Goal: Navigation & Orientation: Find specific page/section

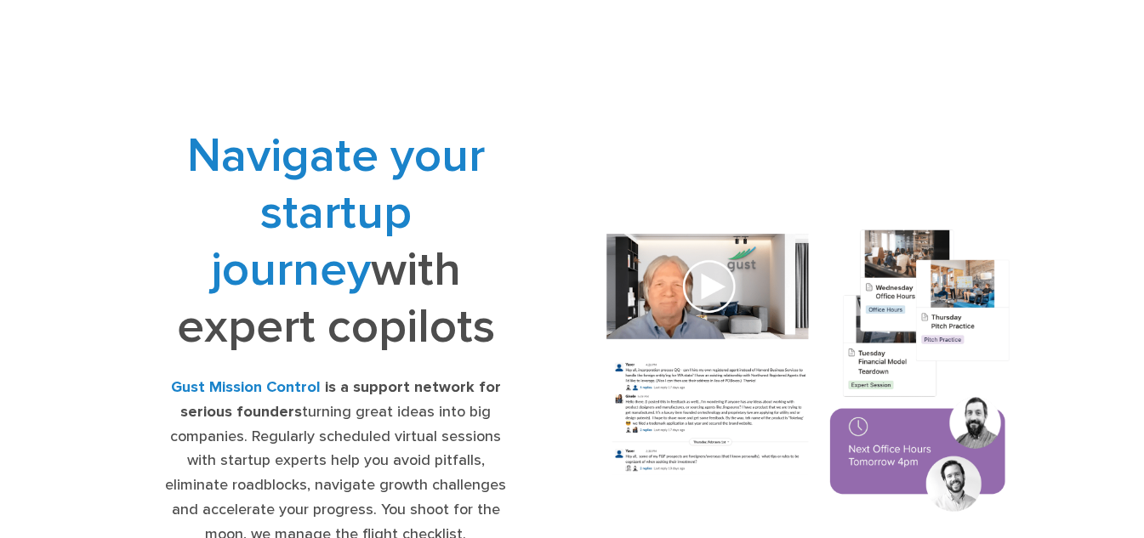
drag, startPoint x: 341, startPoint y: 150, endPoint x: 435, endPoint y: 321, distance: 195.6
click at [435, 321] on h1 "Navigate your startup journey with expert copilots" at bounding box center [335, 242] width 357 height 228
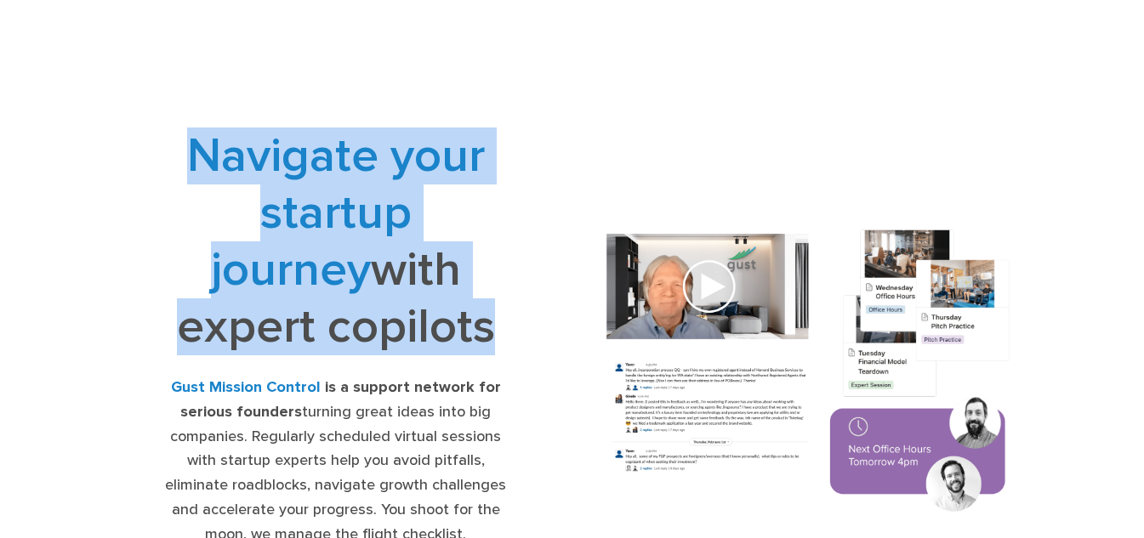
click at [435, 321] on h1 "Navigate your startup journey with expert copilots" at bounding box center [335, 242] width 357 height 228
drag, startPoint x: 435, startPoint y: 321, endPoint x: 420, endPoint y: 199, distance: 123.3
click at [420, 199] on h1 "Navigate your startup journey with expert copilots" at bounding box center [335, 242] width 357 height 228
click at [419, 199] on span "Navigate your startup journey" at bounding box center [336, 213] width 298 height 171
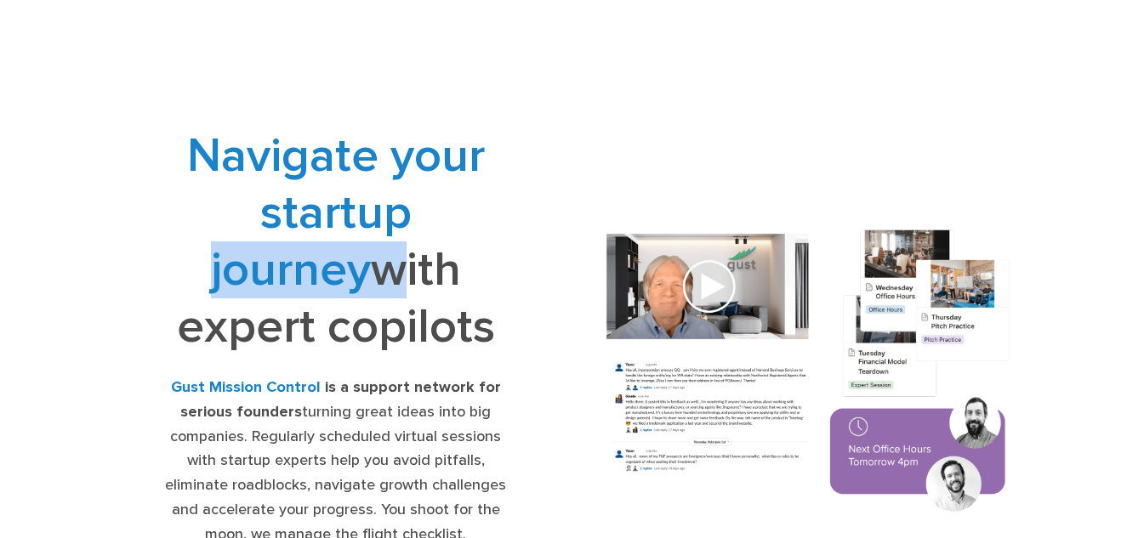
click at [419, 199] on span "Navigate your startup journey" at bounding box center [336, 213] width 298 height 171
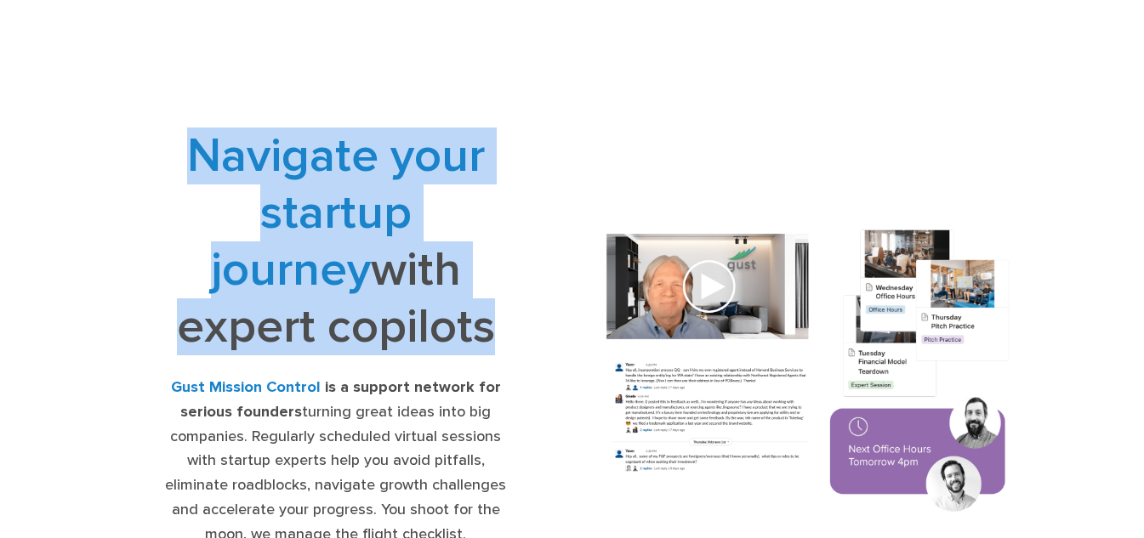
click at [419, 199] on span "Navigate your startup journey" at bounding box center [336, 213] width 298 height 171
click at [436, 315] on h1 "Navigate your startup journey with expert copilots" at bounding box center [335, 242] width 357 height 228
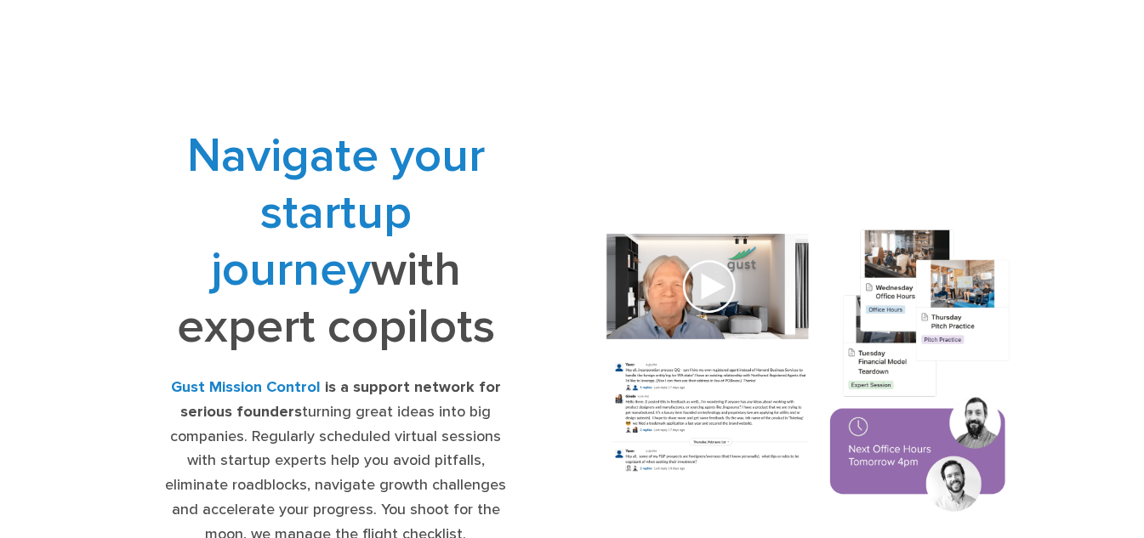
click at [436, 315] on h1 "Navigate your startup journey with expert copilots" at bounding box center [335, 242] width 357 height 228
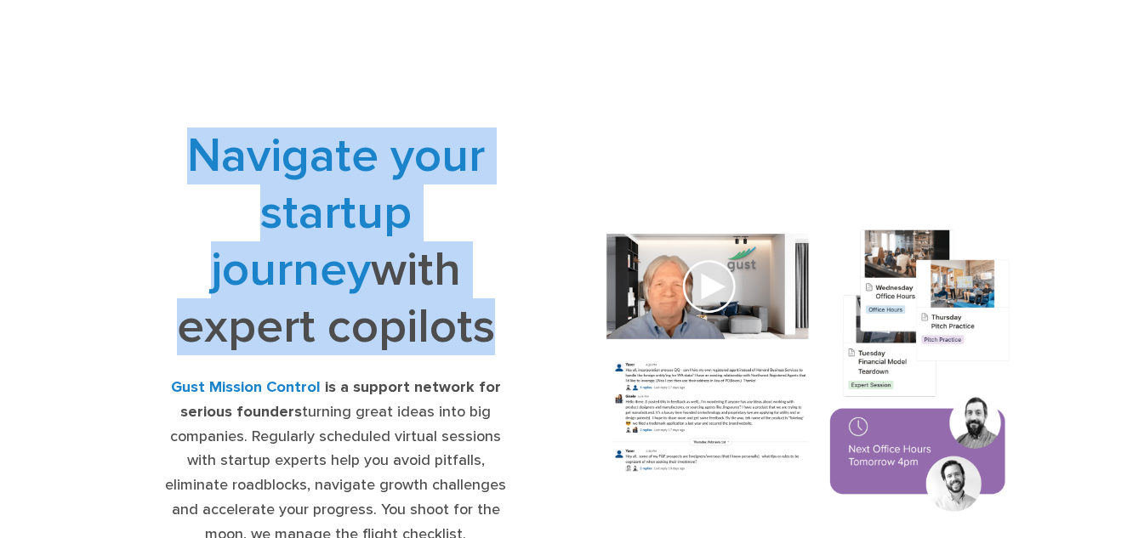
click at [436, 315] on h1 "Navigate your startup journey with expert copilots" at bounding box center [335, 242] width 357 height 228
click at [406, 188] on span "Navigate your startup journey" at bounding box center [336, 213] width 298 height 171
